Goal: Task Accomplishment & Management: Complete application form

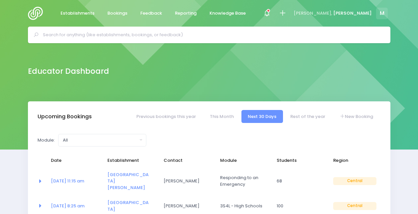
select select "5"
click at [352, 117] on link "New Booking" at bounding box center [356, 116] width 47 height 13
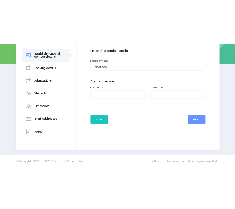
scroll to position [115, 0]
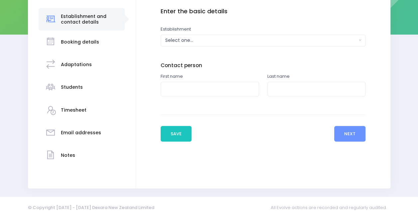
click at [179, 201] on div "© Copyright 2015 - 2025 Dexara New Zealand Limited All Evolve actions are recor…" at bounding box center [209, 207] width 379 height 13
click at [196, 38] on div "Select one..." at bounding box center [260, 40] width 191 height 7
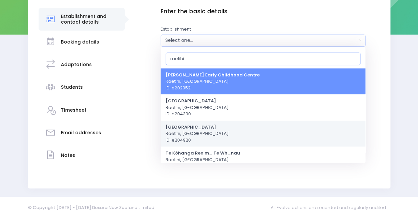
type input "raetihi"
click at [187, 135] on span "Raetihi Primary School Raetihi, Central Region ID: e204920" at bounding box center [196, 134] width 63 height 20
select select "204920"
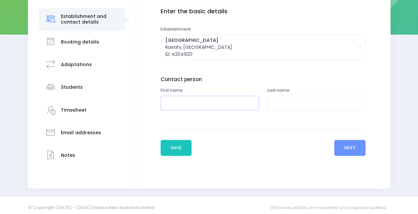
click at [200, 100] on input "text" at bounding box center [209, 103] width 98 height 15
type input "Josie"
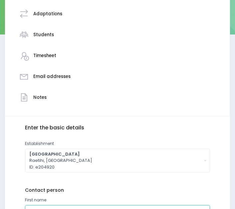
scroll to position [233, 0]
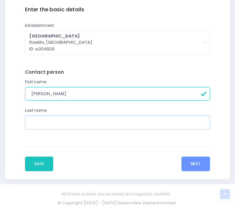
click at [52, 124] on input "text" at bounding box center [117, 123] width 184 height 14
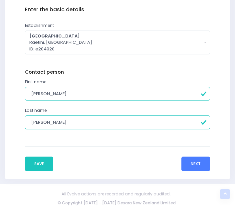
type input "Hagger"
click at [199, 162] on button "Next" at bounding box center [195, 164] width 29 height 15
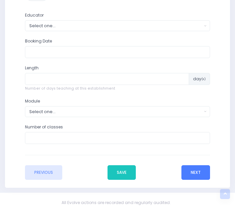
scroll to position [277, 0]
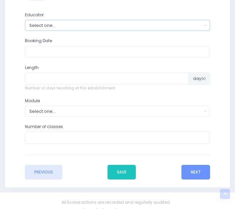
click at [40, 30] on button "Select one..." at bounding box center [117, 25] width 184 height 11
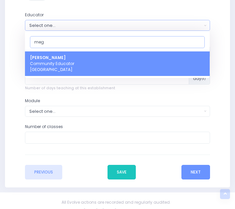
type input "meg"
click at [41, 61] on span "Megan Lawton Community Educator Central Region" at bounding box center [52, 64] width 44 height 18
select select "399566"
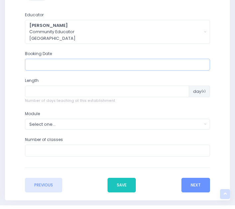
click at [52, 67] on input "text" at bounding box center [117, 65] width 184 height 12
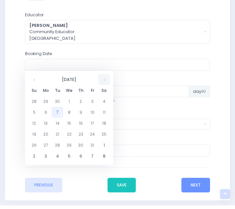
click at [105, 79] on th at bounding box center [104, 79] width 12 height 11
click at [46, 124] on td "15" at bounding box center [46, 123] width 12 height 11
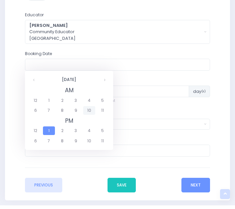
click at [90, 111] on span "10" at bounding box center [89, 110] width 12 height 9
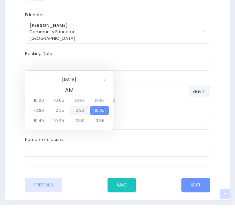
click at [79, 111] on span "10:30" at bounding box center [79, 110] width 19 height 9
type input "15/12/2025 10:30 AM"
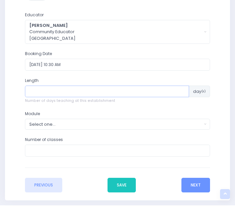
click at [45, 91] on input "number" at bounding box center [106, 92] width 163 height 12
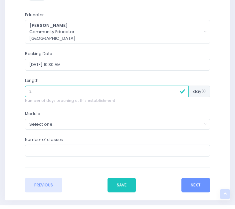
type input "2"
click at [46, 125] on div "Select one..." at bounding box center [115, 124] width 172 height 6
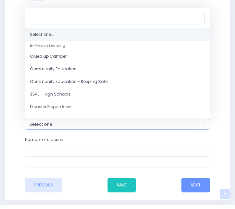
click at [64, 143] on div "Number of classes" at bounding box center [117, 147] width 184 height 20
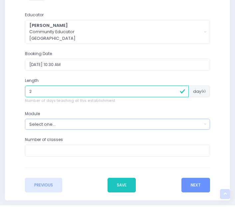
click at [57, 122] on div "Select one..." at bounding box center [115, 124] width 172 height 6
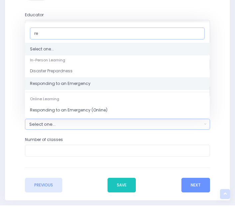
type input "re"
click at [61, 83] on span "Responding to an Emergency" at bounding box center [60, 84] width 60 height 6
select select "Responding to an Emergency"
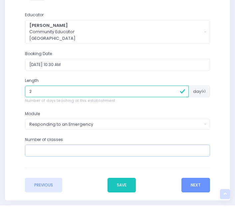
click at [45, 151] on input "number" at bounding box center [117, 151] width 184 height 12
type input "5"
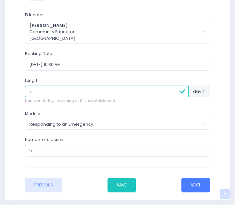
click at [195, 182] on button "Next" at bounding box center [195, 185] width 29 height 15
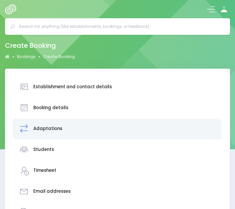
scroll to position [146, 0]
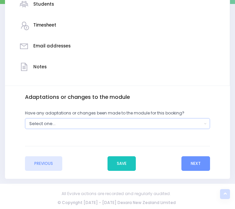
click at [100, 123] on div "Select one..." at bounding box center [115, 124] width 172 height 6
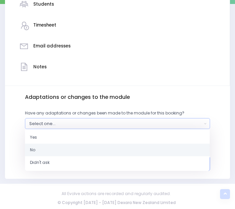
click at [57, 145] on link "No" at bounding box center [117, 150] width 184 height 13
select select "No"
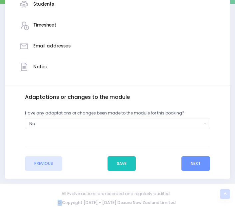
click at [57, 145] on form "Enter the basic details Establishment Select one... ** Do not use, double up **…" at bounding box center [117, 132] width 184 height 77
click at [194, 163] on button "Next" at bounding box center [195, 163] width 29 height 15
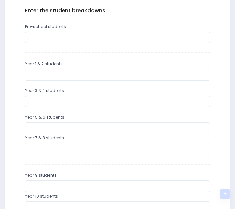
scroll to position [232, 0]
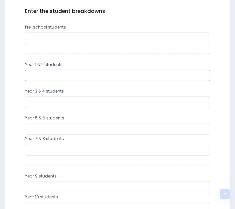
click at [44, 73] on input "number" at bounding box center [117, 76] width 184 height 12
type input "30"
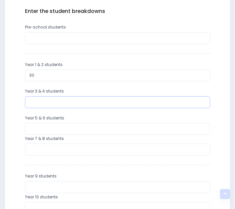
click at [49, 101] on input "number" at bounding box center [117, 102] width 184 height 12
type input "30"
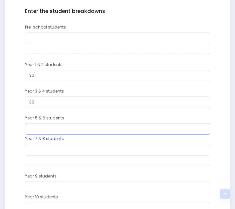
click at [48, 126] on input "number" at bounding box center [117, 129] width 184 height 12
type input "30"
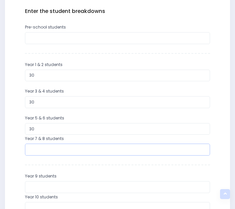
click at [47, 153] on input "number" at bounding box center [117, 150] width 184 height 12
type input "3"
type input "30"
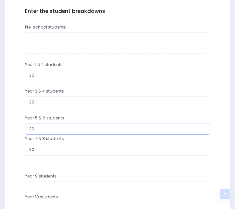
drag, startPoint x: 39, startPoint y: 128, endPoint x: 10, endPoint y: 133, distance: 29.4
click at [10, 133] on div "Enter the basic details Establishment Select one... ** Do not use, double up **…" at bounding box center [117, 182] width 217 height 348
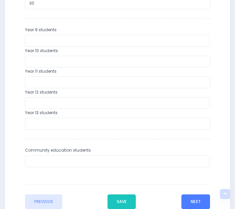
type input "60"
click at [188, 203] on button "Next" at bounding box center [195, 202] width 29 height 15
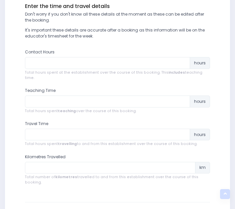
scroll to position [237, 0]
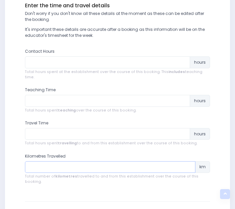
click at [66, 161] on input "number" at bounding box center [110, 167] width 170 height 12
type input "692"
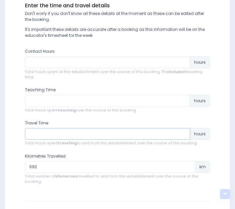
click at [39, 128] on input "number" at bounding box center [107, 134] width 164 height 12
type input "9"
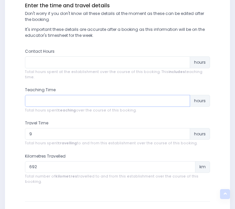
click at [51, 97] on input "number" at bounding box center [107, 101] width 164 height 12
type input "6.5"
click at [52, 62] on input "number" at bounding box center [107, 62] width 164 height 12
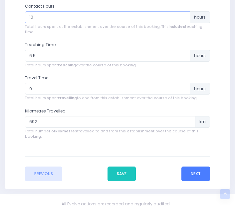
type input "10"
click at [197, 167] on button "Next" at bounding box center [195, 174] width 29 height 15
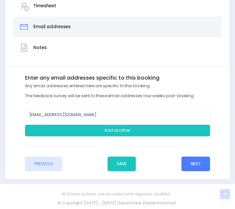
scroll to position [165, 0]
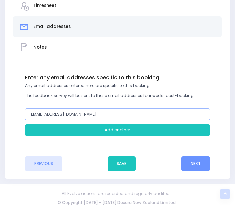
drag, startPoint x: 40, startPoint y: 116, endPoint x: 0, endPoint y: 118, distance: 40.3
click at [0, 118] on div "Establishment and contact details Booking details Students" at bounding box center [117, 41] width 235 height 275
type input "[EMAIL_ADDRESS][DOMAIN_NAME]"
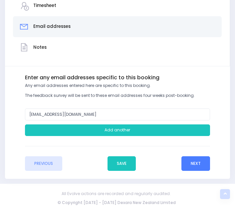
click at [201, 164] on button "Next" at bounding box center [195, 163] width 29 height 15
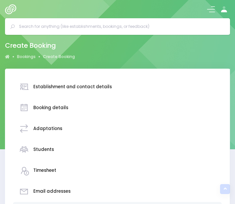
scroll to position [194, 0]
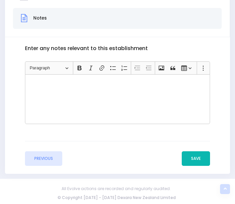
click at [192, 162] on button "Save" at bounding box center [195, 159] width 28 height 15
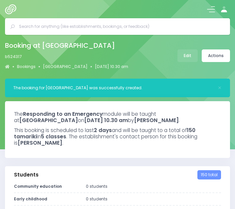
select select "5"
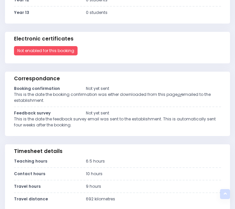
scroll to position [443, 0]
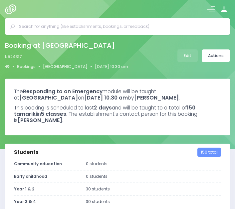
select select "5"
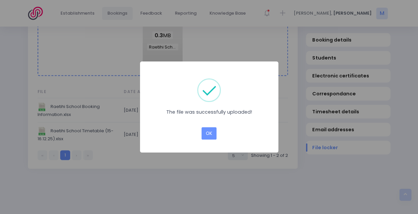
scroll to position [630, 0]
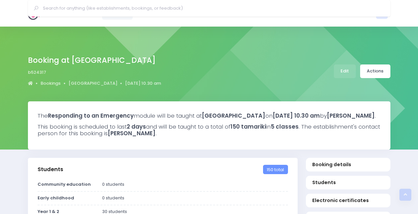
select select "5"
select select
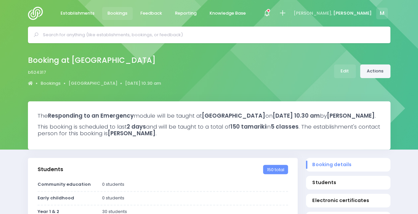
click at [377, 66] on link "Actions" at bounding box center [375, 71] width 30 height 14
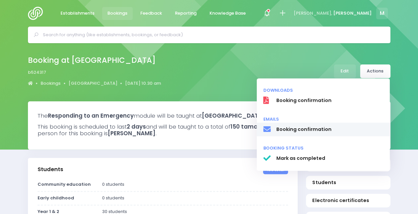
click at [298, 131] on span "Booking confirmation" at bounding box center [329, 129] width 107 height 7
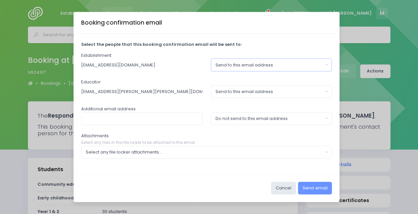
click at [233, 65] on div "Send to this email address" at bounding box center [269, 65] width 108 height 7
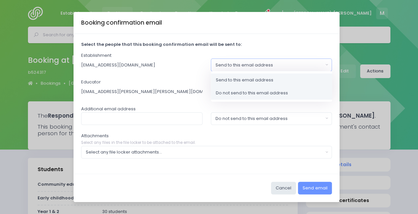
click at [223, 92] on span "Do not send to this email address" at bounding box center [252, 93] width 72 height 7
select select "no_email"
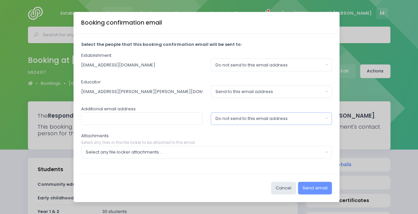
click at [222, 118] on div "Do not send to this email address" at bounding box center [269, 118] width 108 height 7
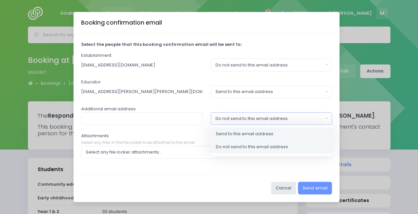
click at [225, 133] on span "Send to this email address" at bounding box center [244, 133] width 57 height 7
select select "send"
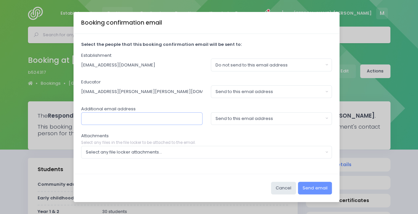
click at [180, 120] on input "text" at bounding box center [141, 118] width 121 height 13
type input "[EMAIL_ADDRESS][DOMAIN_NAME]"
click at [140, 153] on div "Select any file locker attachments..." at bounding box center [204, 152] width 237 height 7
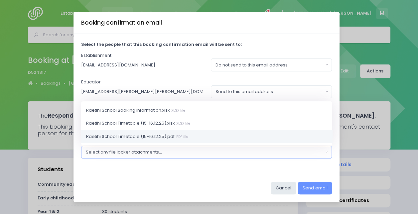
click at [174, 136] on small "PDF file" at bounding box center [181, 136] width 14 height 5
select select "11492"
click at [312, 185] on button "Send email" at bounding box center [315, 188] width 34 height 13
